Goal: Find specific page/section: Find specific page/section

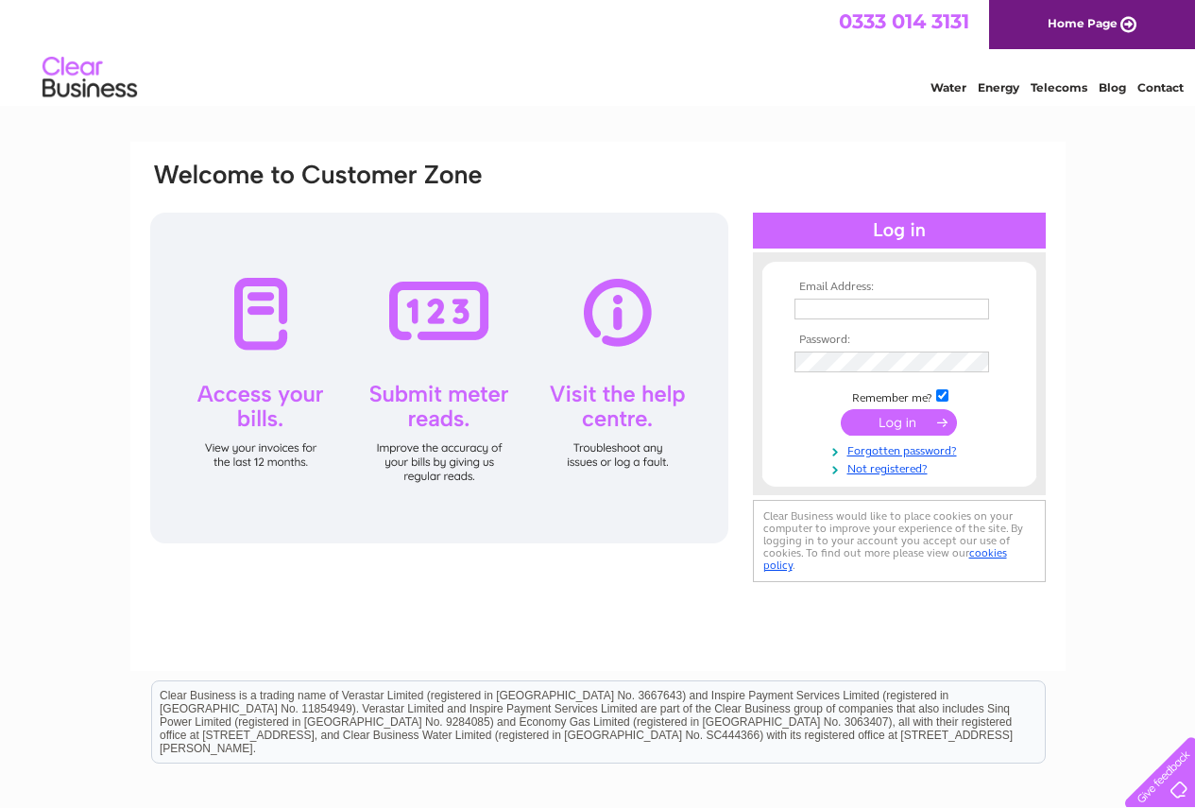
click at [887, 310] on input "text" at bounding box center [892, 309] width 195 height 21
type input "finance.purchasing@petercox.com"
click at [841, 411] on input "submit" at bounding box center [899, 424] width 116 height 26
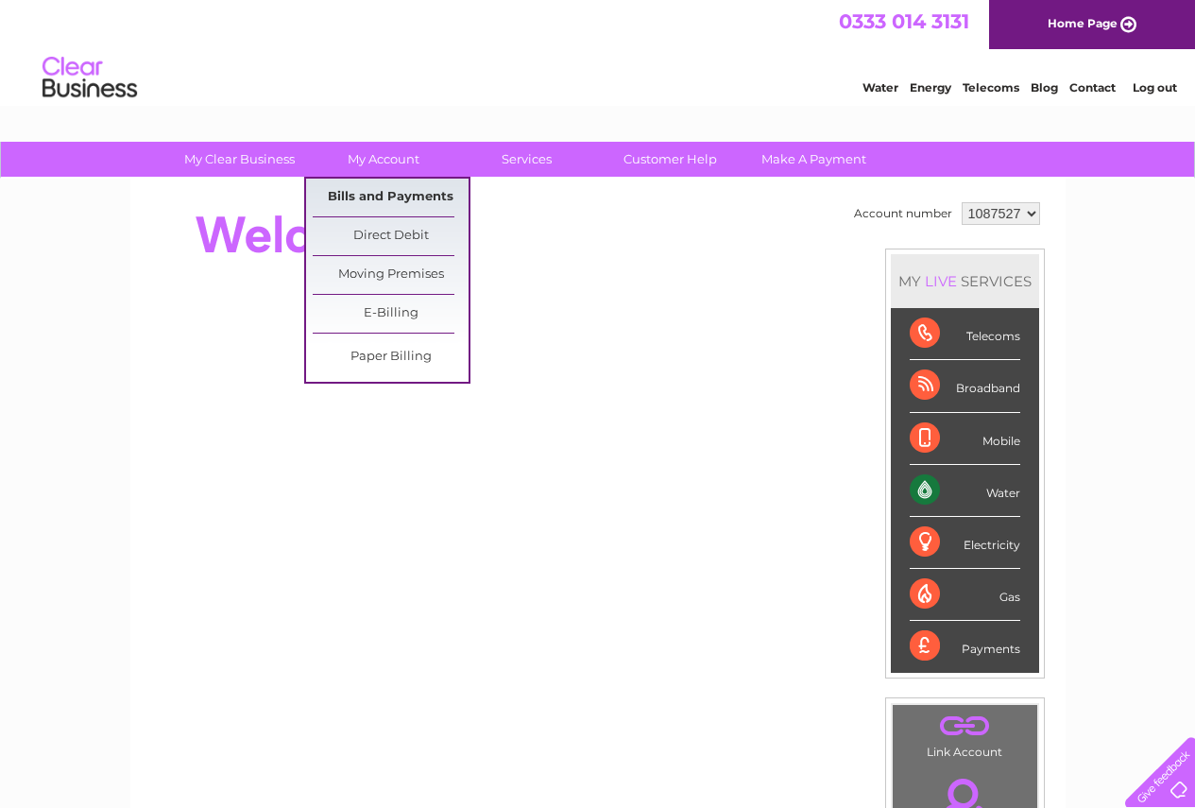
click at [405, 205] on link "Bills and Payments" at bounding box center [391, 198] width 156 height 38
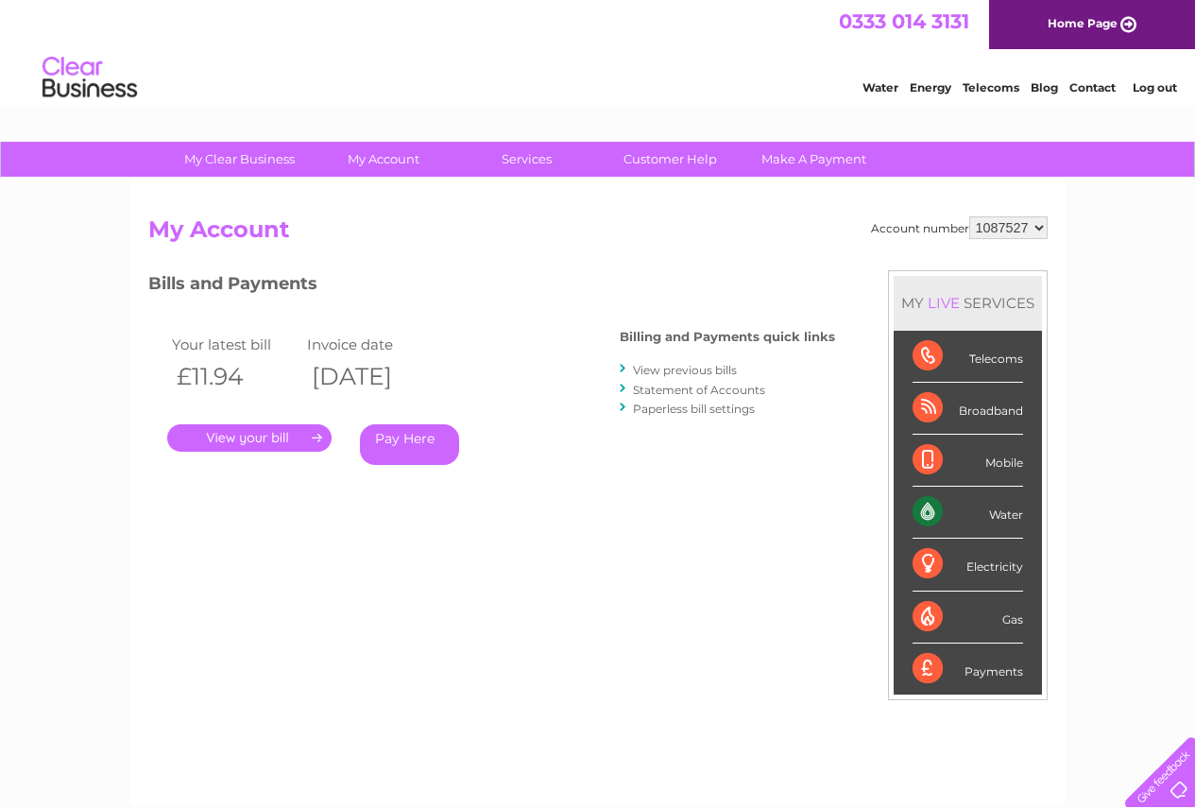
click at [297, 439] on link "." at bounding box center [249, 437] width 164 height 27
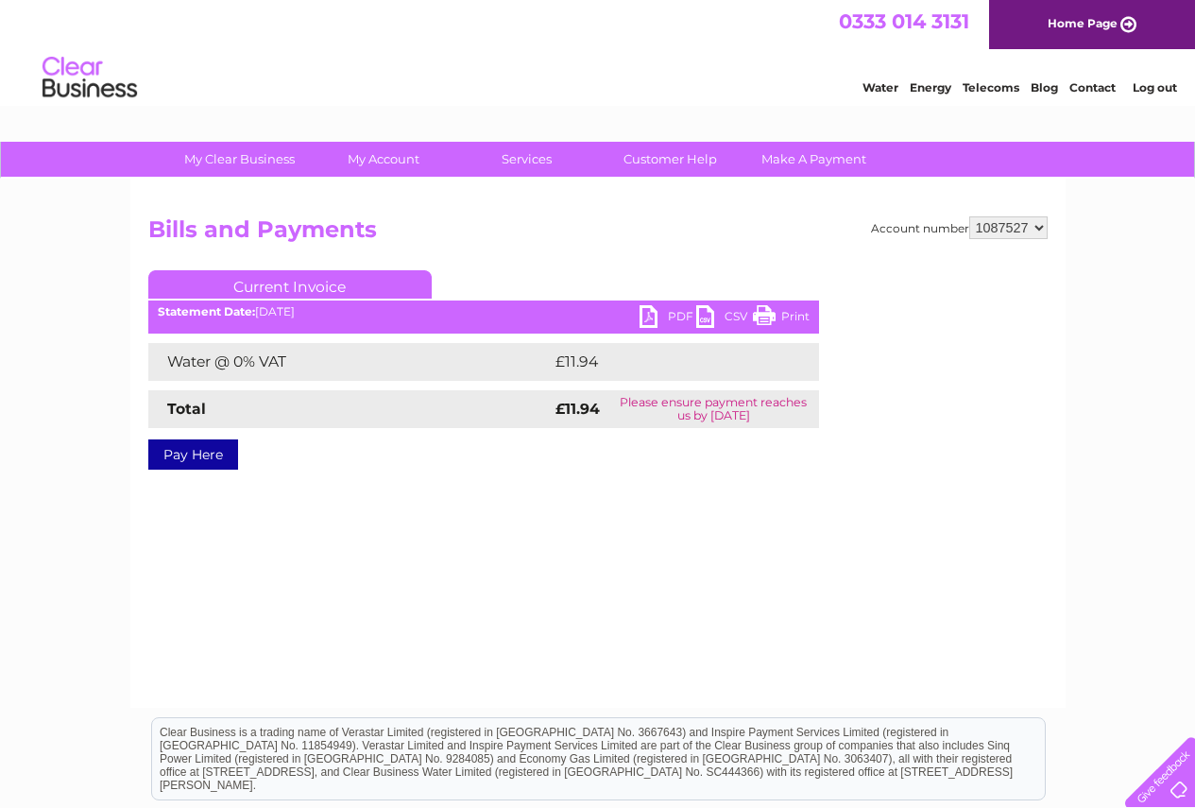
click at [649, 314] on link "PDF" at bounding box center [668, 318] width 57 height 27
